Goal: Information Seeking & Learning: Learn about a topic

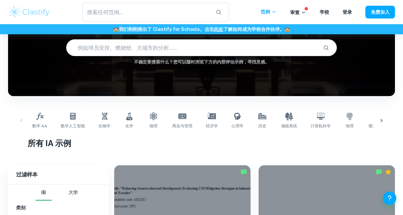
scroll to position [61, 0]
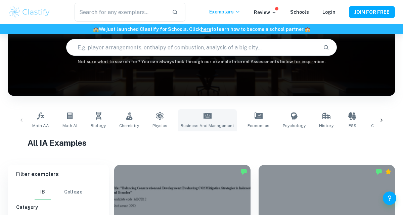
click at [197, 123] on span "Business and Management" at bounding box center [207, 126] width 53 height 6
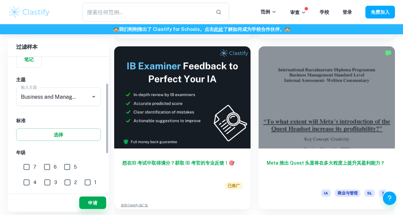
scroll to position [62, 0]
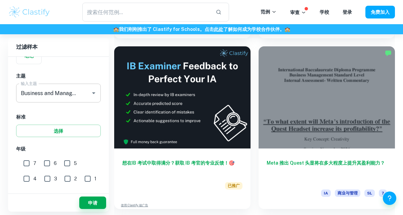
click at [27, 94] on input "Business and Management" at bounding box center [49, 93] width 60 height 13
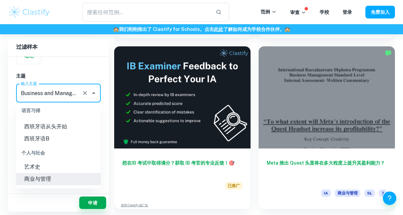
scroll to position [553, 0]
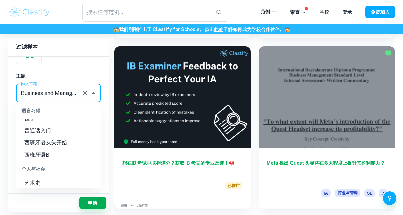
click at [61, 77] on h6 "主题" at bounding box center [58, 75] width 85 height 7
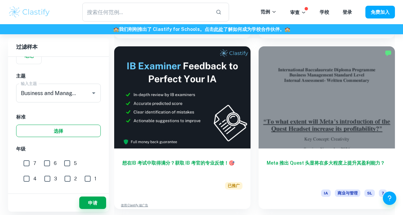
click at [47, 134] on button "选择" at bounding box center [58, 131] width 85 height 12
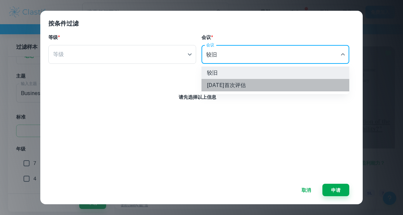
click at [218, 88] on font "[DATE]首次评估" at bounding box center [226, 85] width 39 height 6
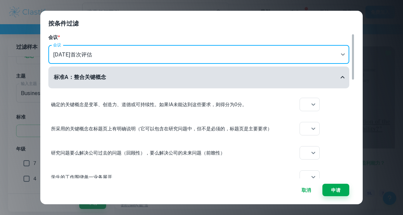
click at [302, 193] on font "取消" at bounding box center [306, 190] width 9 height 8
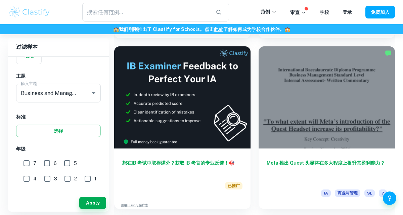
type input "current"
